Goal: Information Seeking & Learning: Learn about a topic

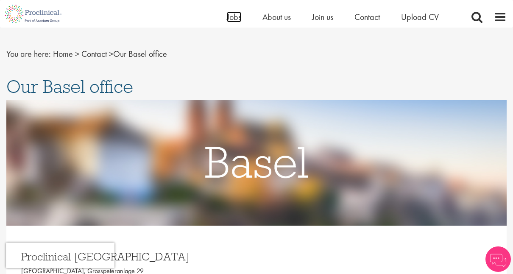
click at [233, 21] on span "Jobs" at bounding box center [234, 16] width 14 height 11
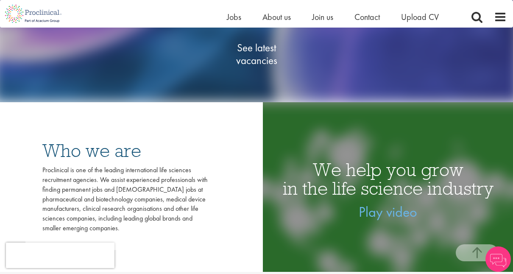
scroll to position [157, 0]
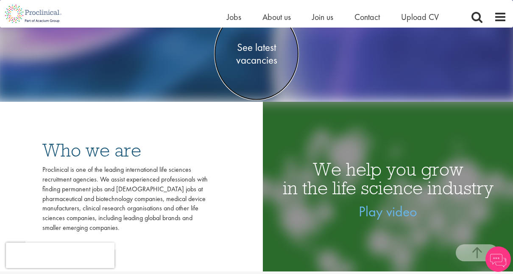
click at [263, 48] on span "See latest vacancies" at bounding box center [256, 53] width 85 height 25
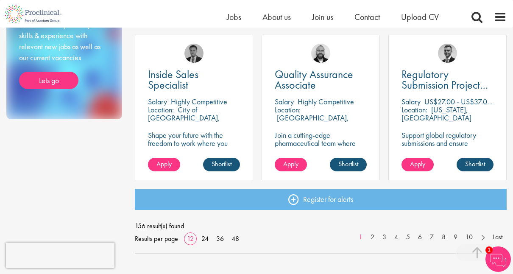
scroll to position [618, 0]
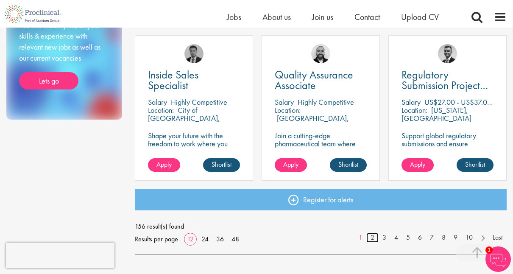
click at [372, 240] on link "2" at bounding box center [373, 238] width 12 height 10
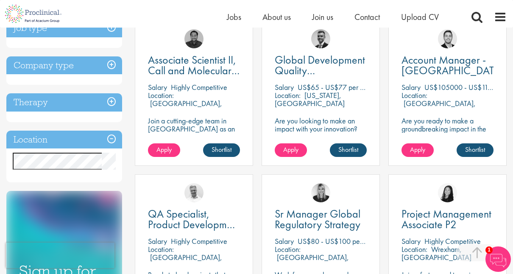
scroll to position [325, 0]
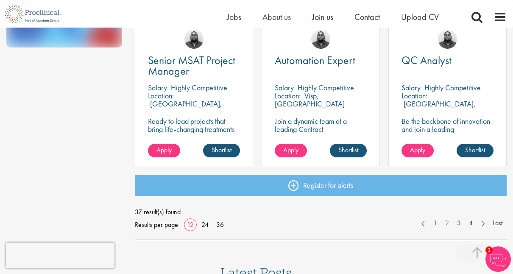
scroll to position [637, 0]
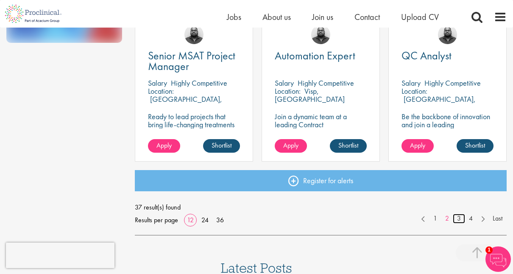
click at [457, 220] on link "3" at bounding box center [459, 219] width 12 height 10
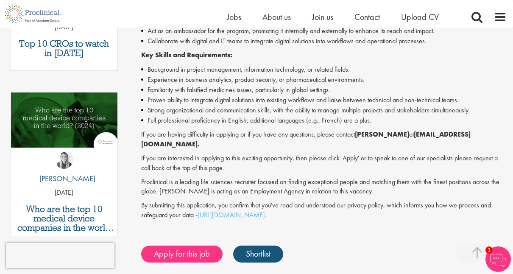
scroll to position [377, 0]
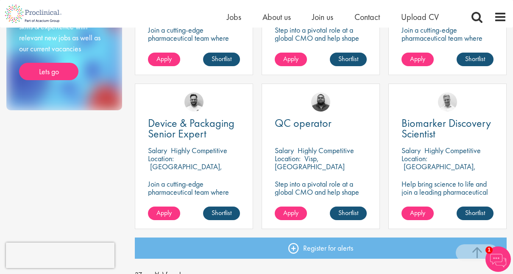
scroll to position [591, 0]
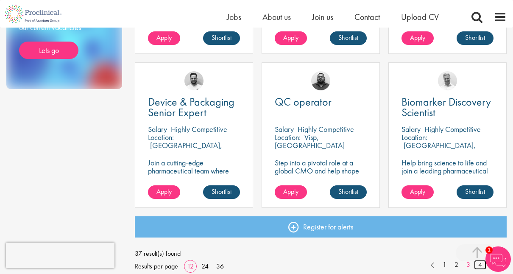
click at [482, 267] on link "4" at bounding box center [480, 265] width 12 height 10
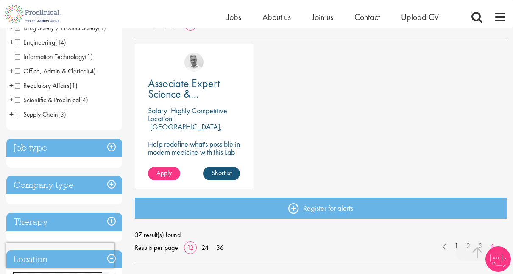
scroll to position [148, 0]
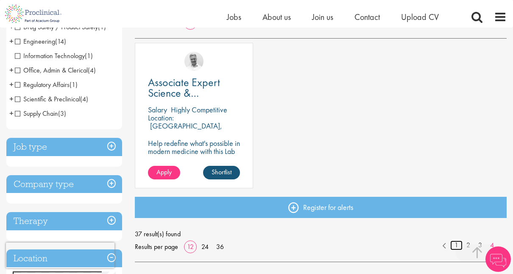
click at [454, 246] on link "1" at bounding box center [457, 246] width 12 height 10
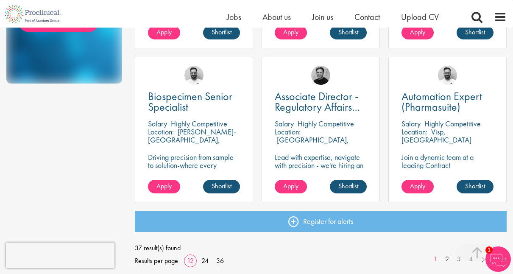
scroll to position [611, 0]
